Goal: Transaction & Acquisition: Purchase product/service

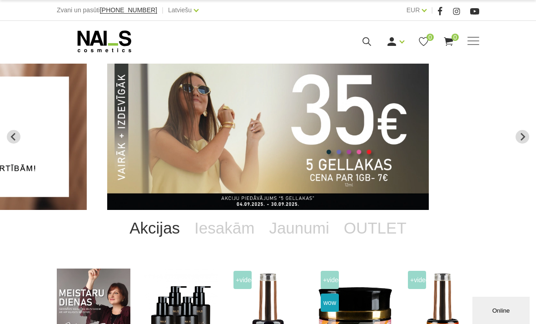
click at [382, 59] on link "Ienākt" at bounding box center [375, 56] width 68 height 18
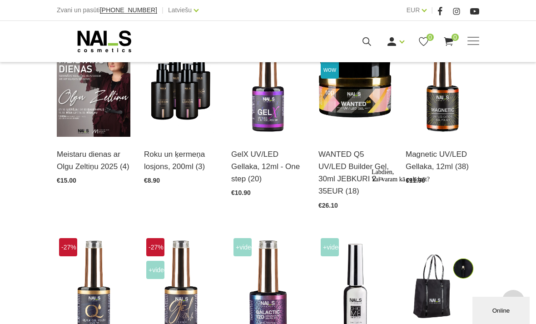
scroll to position [234, 0]
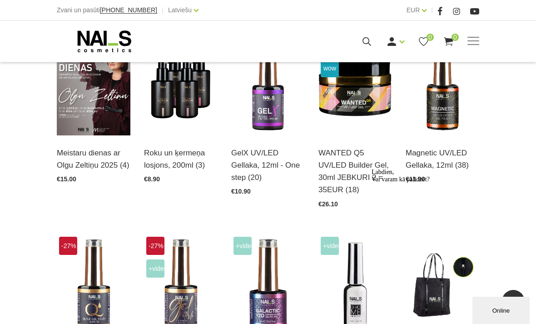
click at [505, 307] on div "Online" at bounding box center [501, 310] width 44 height 7
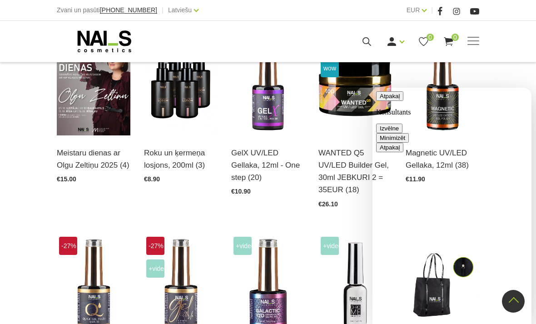
click at [386, 101] on button "Atpakaļ" at bounding box center [389, 96] width 27 height 10
click at [508, 77] on div "Akcijas Iesakām Jaunumi OUTLET Meistaru dienas ar Olgu Zeltiņu 2025 (4) Atvērt …" at bounding box center [268, 218] width 536 height 487
click at [409, 96] on button "Minimizēt" at bounding box center [392, 96] width 33 height 10
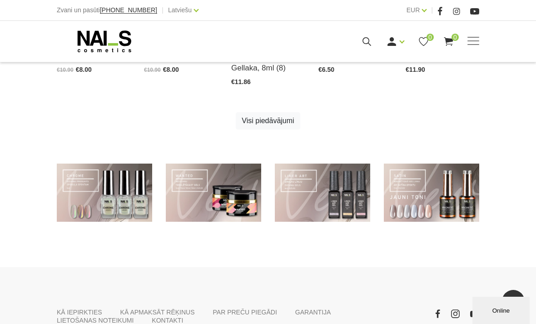
scroll to position [546, 0]
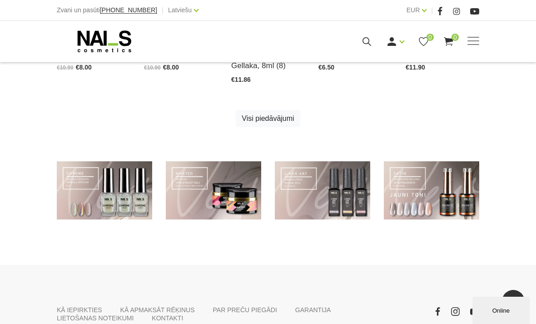
click at [424, 202] on link at bounding box center [431, 190] width 95 height 58
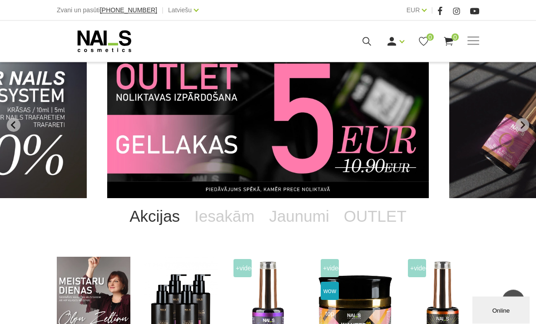
scroll to position [0, 0]
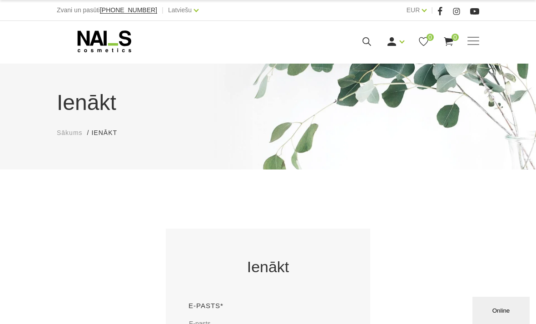
click at [366, 78] on link "Reģistrēties" at bounding box center [375, 74] width 68 height 18
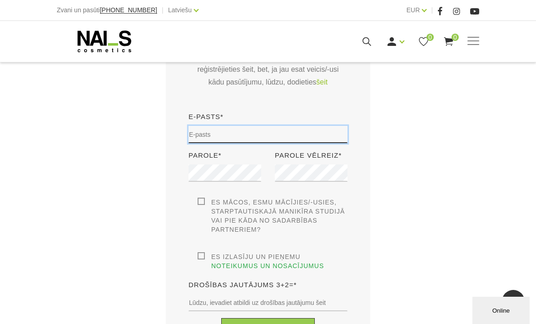
click at [267, 139] on input "email" at bounding box center [268, 134] width 159 height 17
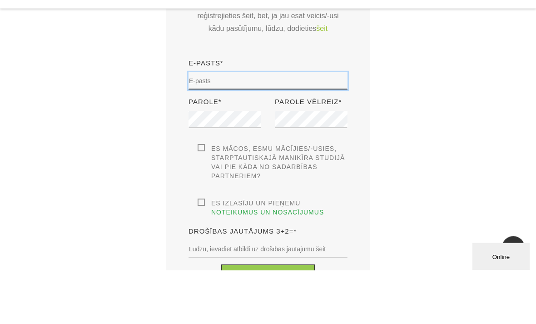
type input "[EMAIL_ADDRESS][DOMAIN_NAME]"
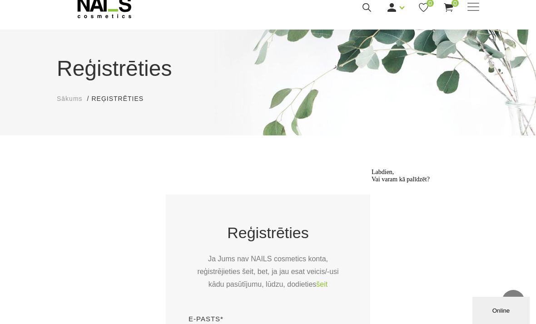
scroll to position [0, 0]
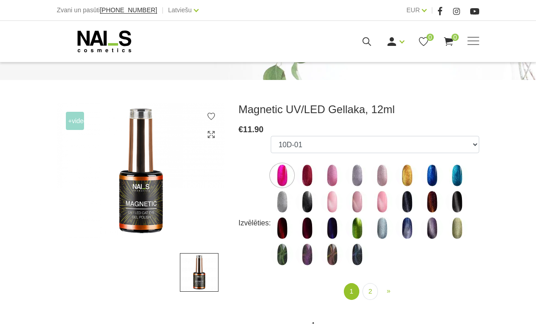
scroll to position [89, 0]
